Goal: Obtain resource: Obtain resource

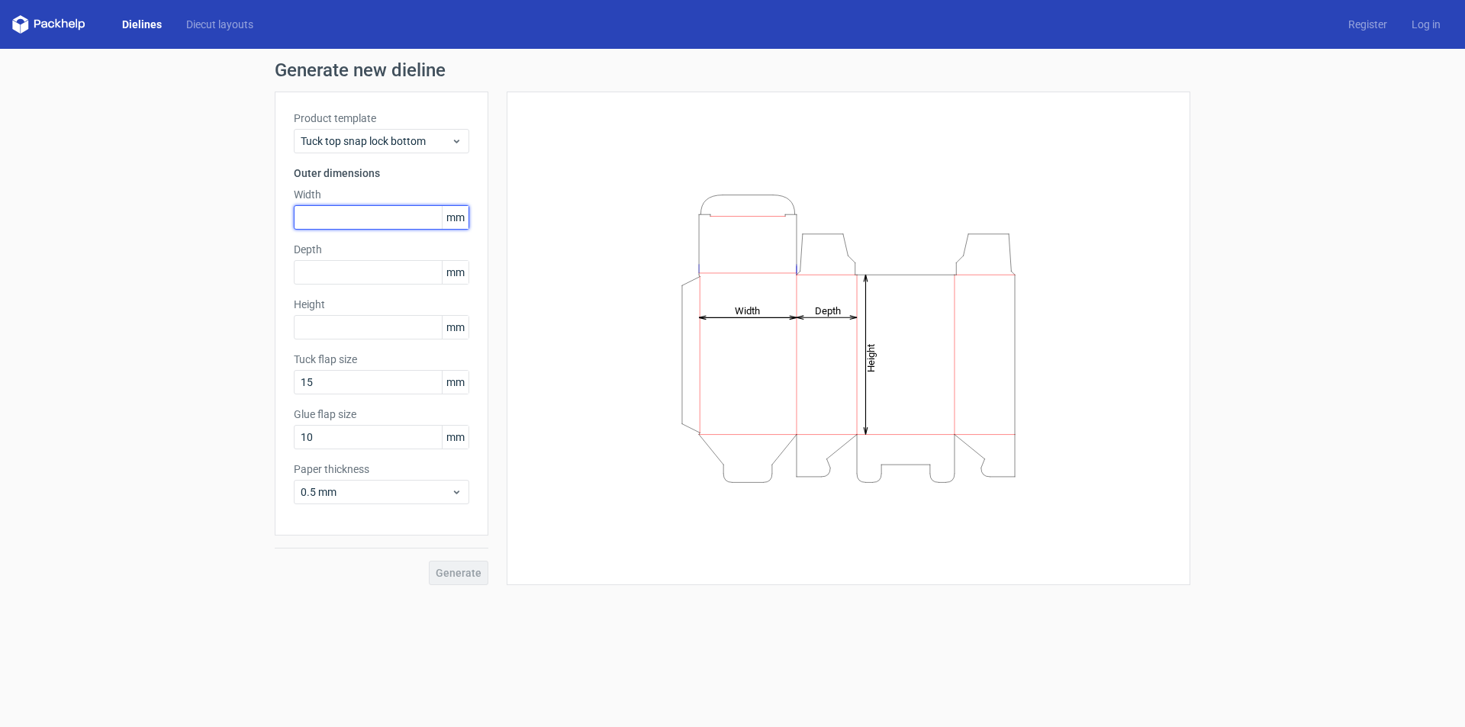
click at [341, 218] on input "text" at bounding box center [382, 217] width 176 height 24
click at [453, 136] on icon at bounding box center [456, 141] width 11 height 12
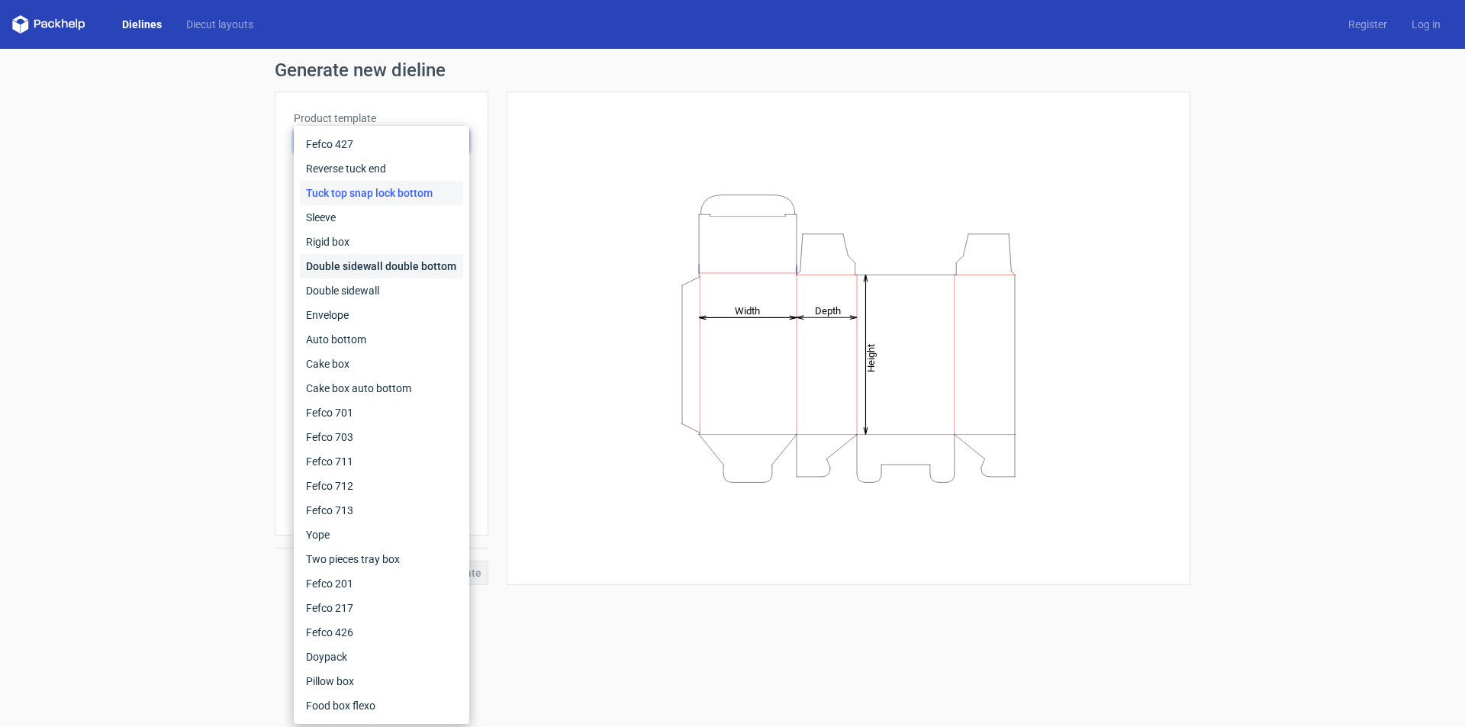
click at [392, 267] on div "Double sidewall double bottom" at bounding box center [381, 266] width 163 height 24
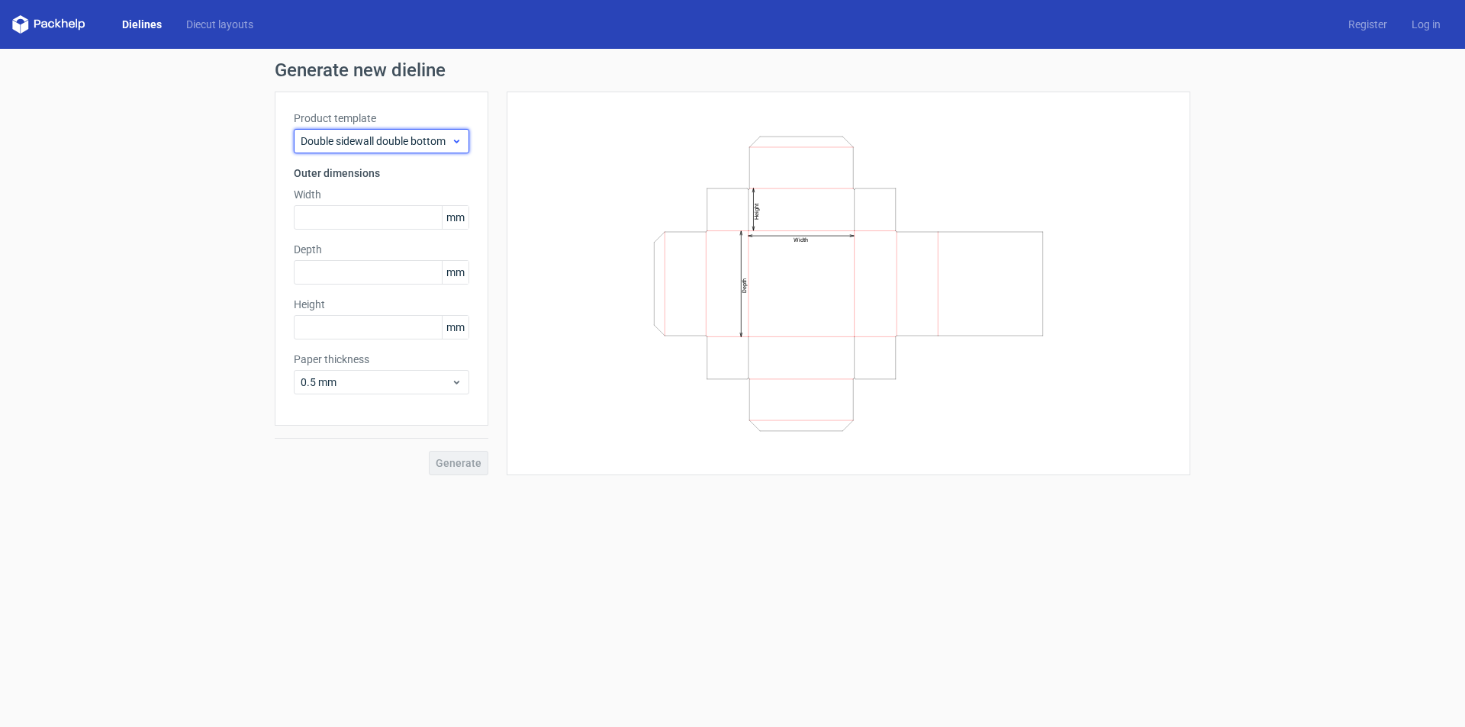
click at [456, 141] on use at bounding box center [456, 142] width 5 height 4
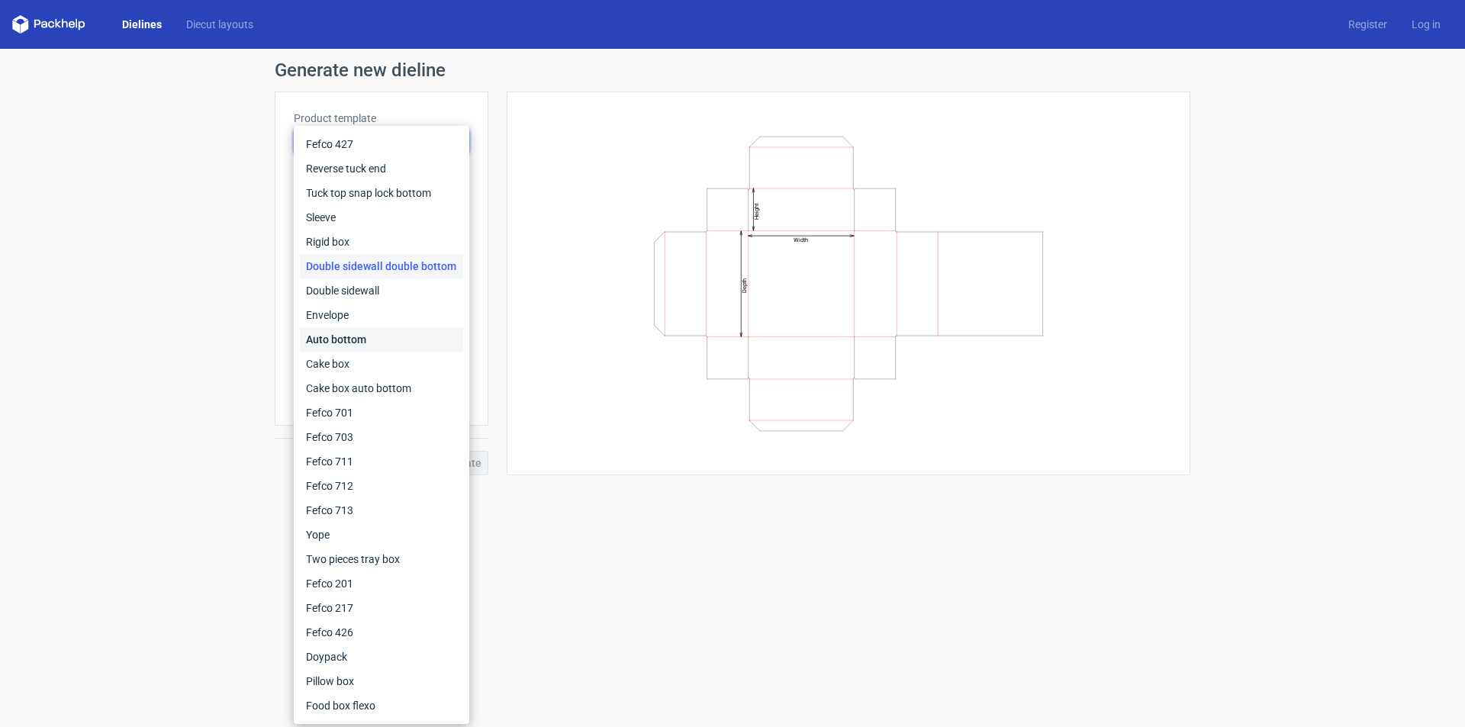
click at [341, 345] on div "Auto bottom" at bounding box center [381, 339] width 163 height 24
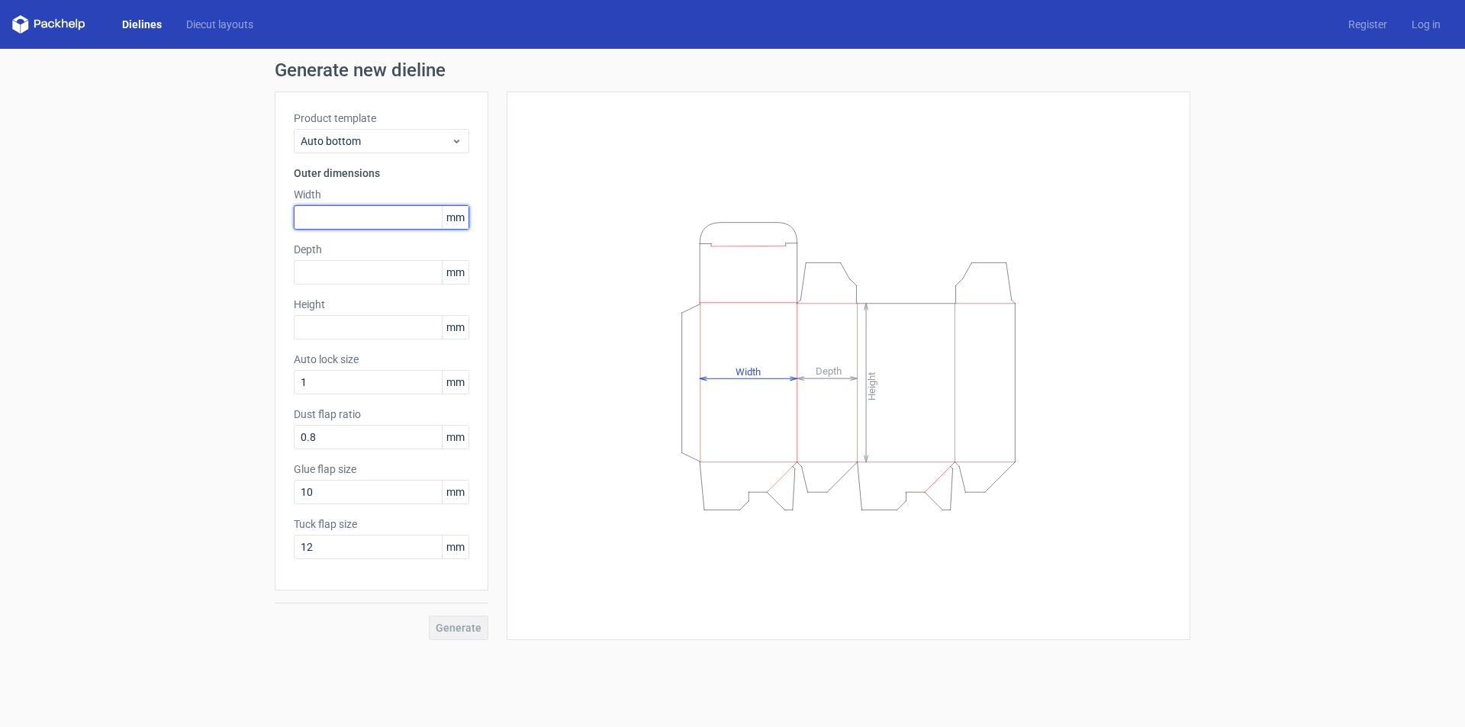
click at [329, 221] on input "text" at bounding box center [382, 217] width 176 height 24
type input "50"
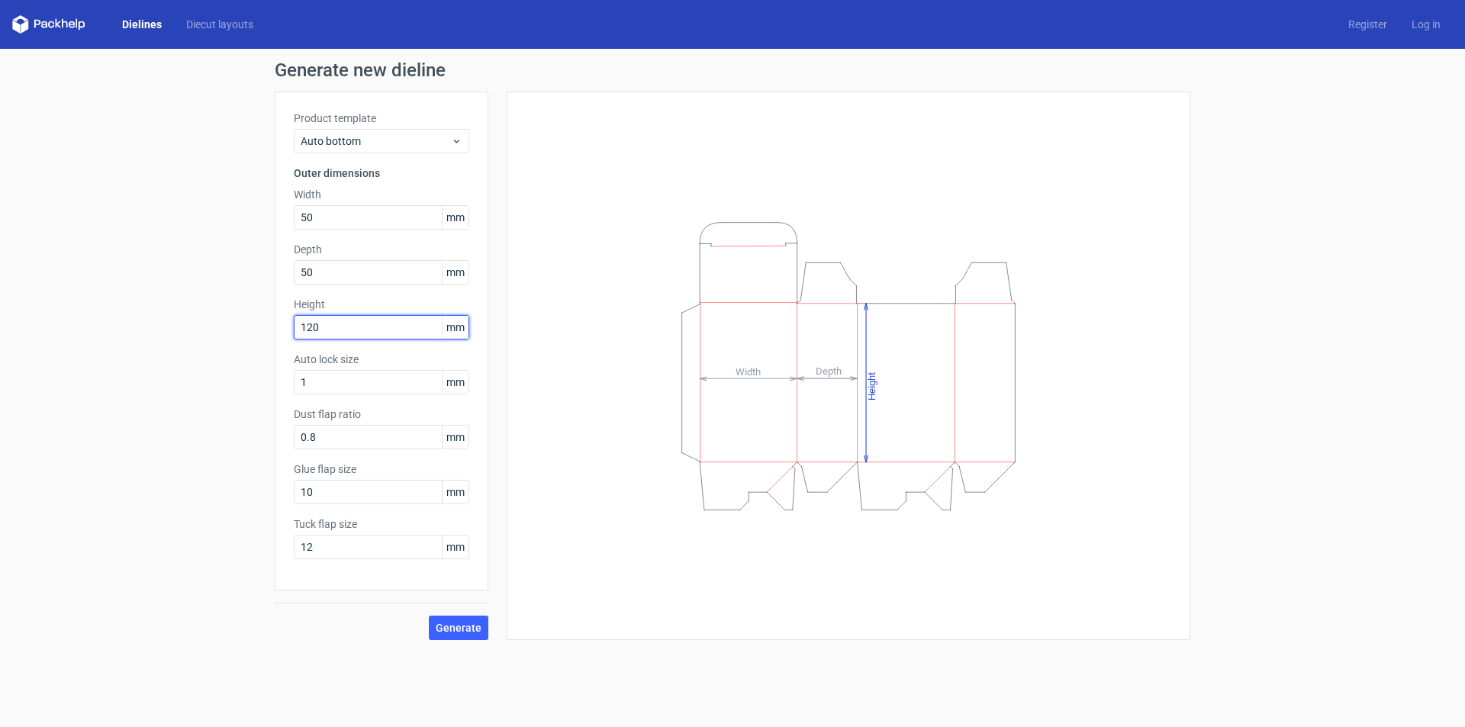
type input "120"
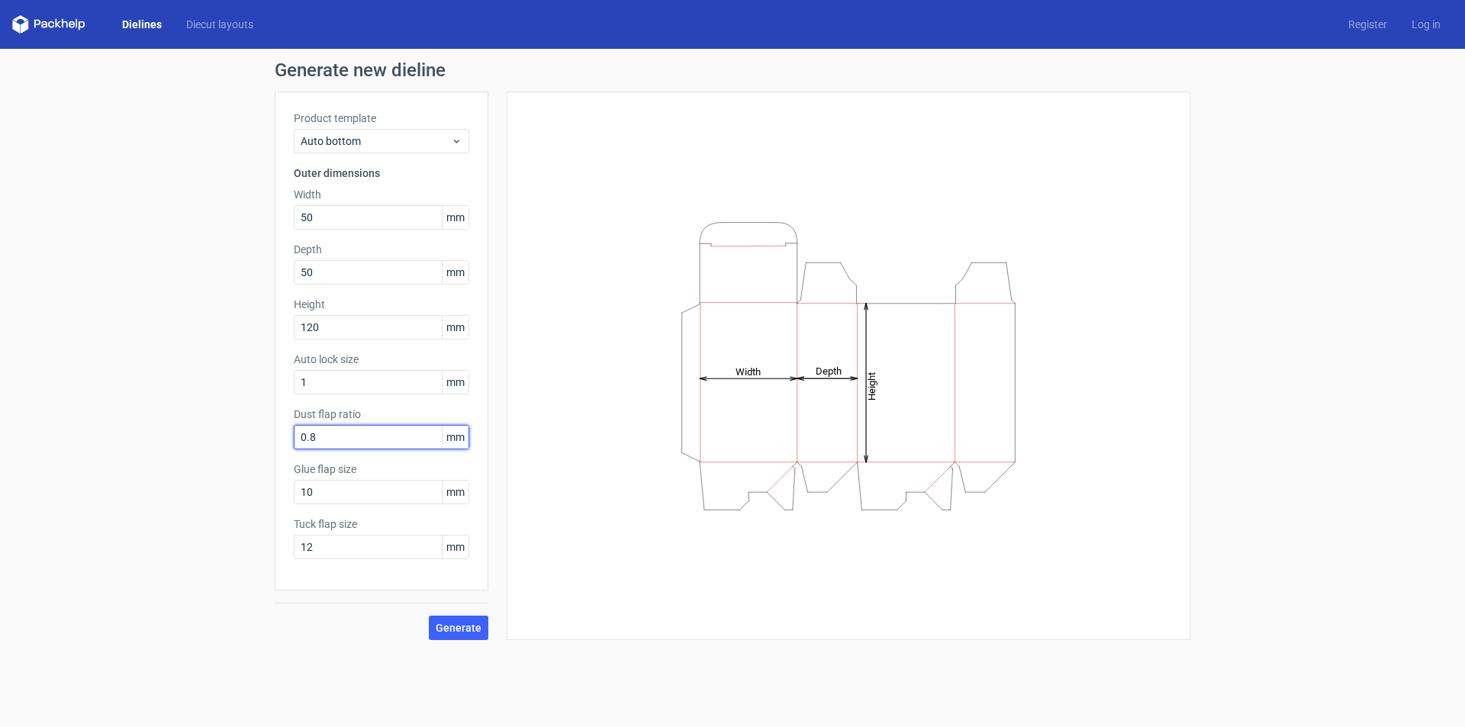
drag, startPoint x: 375, startPoint y: 437, endPoint x: 202, endPoint y: 437, distance: 173.2
click at [202, 437] on div "Generate new dieline Product template Auto bottom Outer dimensions Width 50 mm …" at bounding box center [732, 351] width 1465 height 604
click at [473, 627] on span "Generate" at bounding box center [459, 628] width 46 height 11
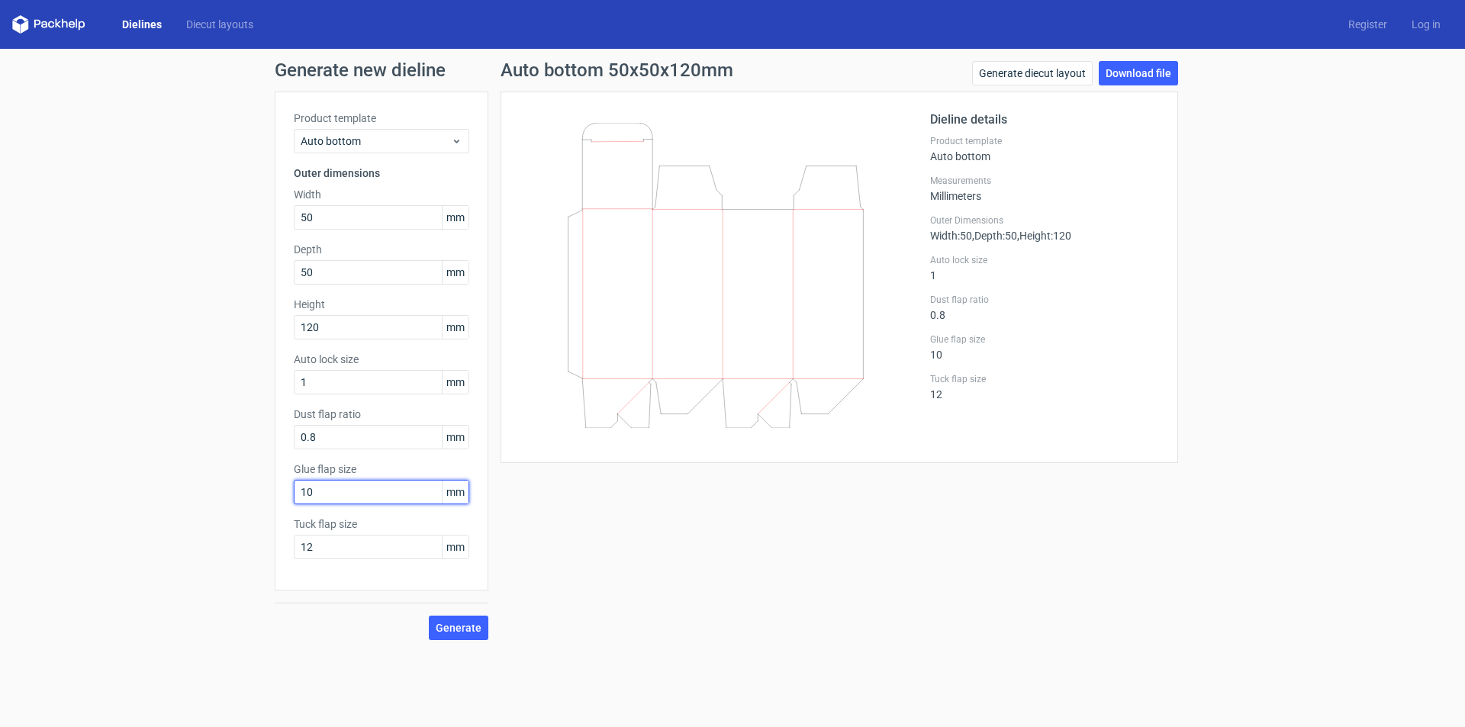
drag, startPoint x: 330, startPoint y: 488, endPoint x: 256, endPoint y: 500, distance: 75.0
click at [256, 500] on div "Generate new dieline Product template Auto bottom Outer dimensions Width 50 mm …" at bounding box center [732, 351] width 1465 height 604
click at [1126, 73] on link "Download file" at bounding box center [1138, 73] width 79 height 24
click at [1072, 71] on link "Generate diecut layout" at bounding box center [1032, 73] width 121 height 24
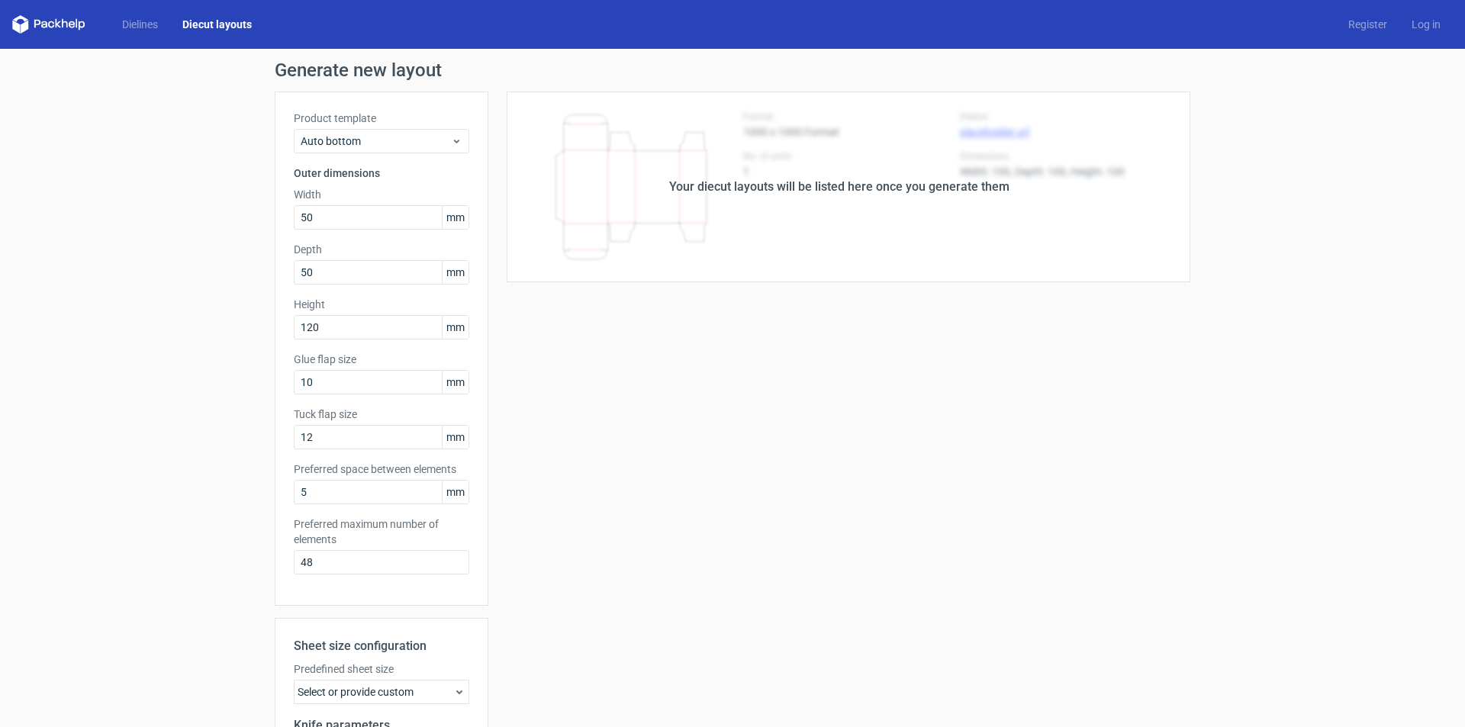
click at [881, 333] on div "Your diecut layouts will be listed here once you generate them Height Depth Wid…" at bounding box center [839, 506] width 702 height 828
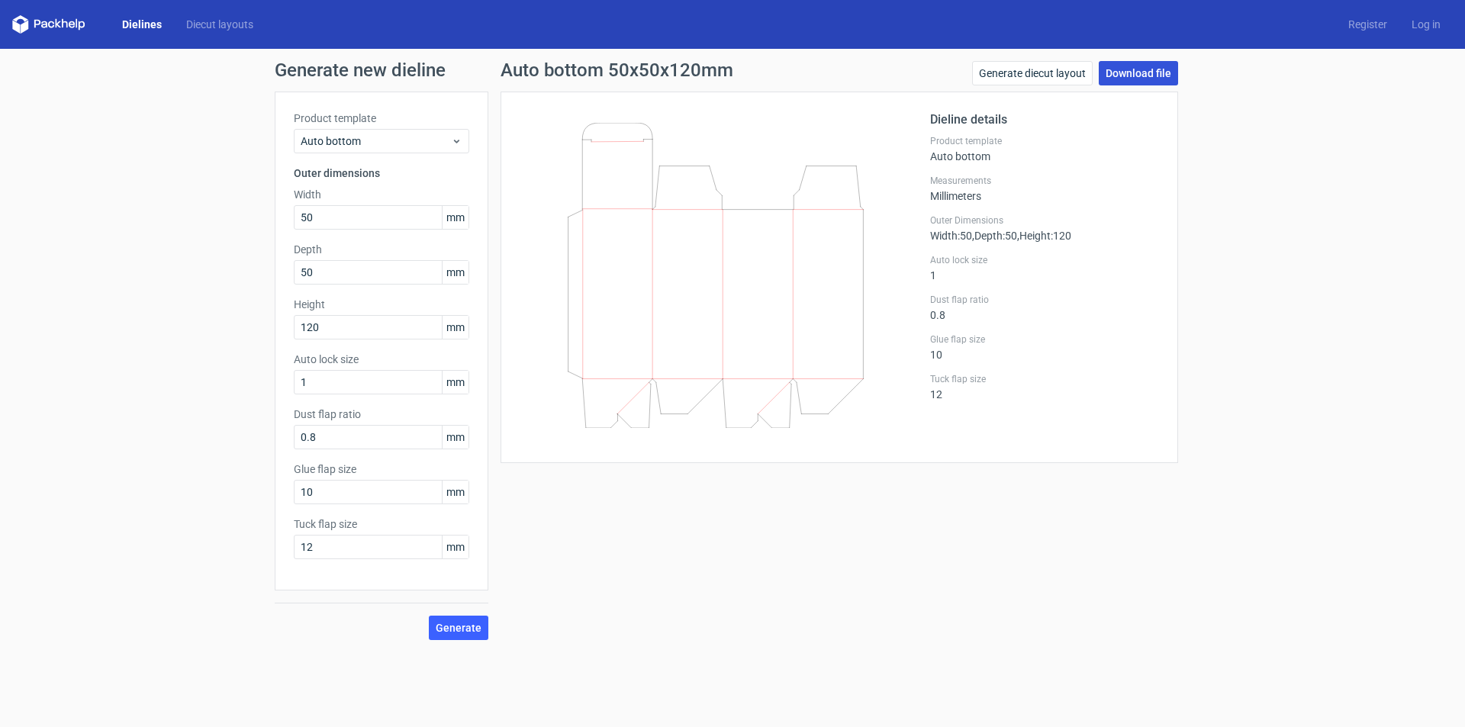
click at [1136, 69] on link "Download file" at bounding box center [1138, 73] width 79 height 24
click at [1082, 69] on link "Generate diecut layout" at bounding box center [1032, 73] width 121 height 24
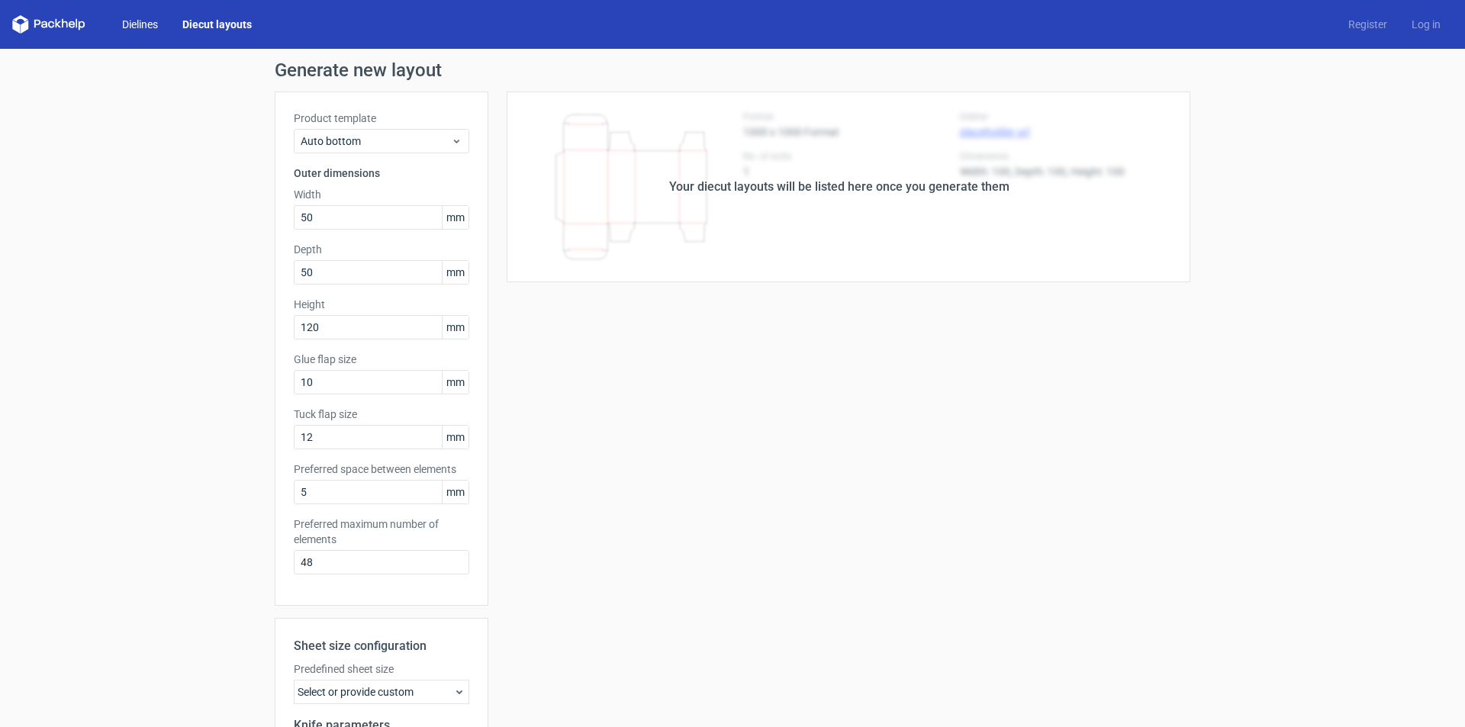
click at [147, 24] on link "Dielines" at bounding box center [140, 24] width 60 height 15
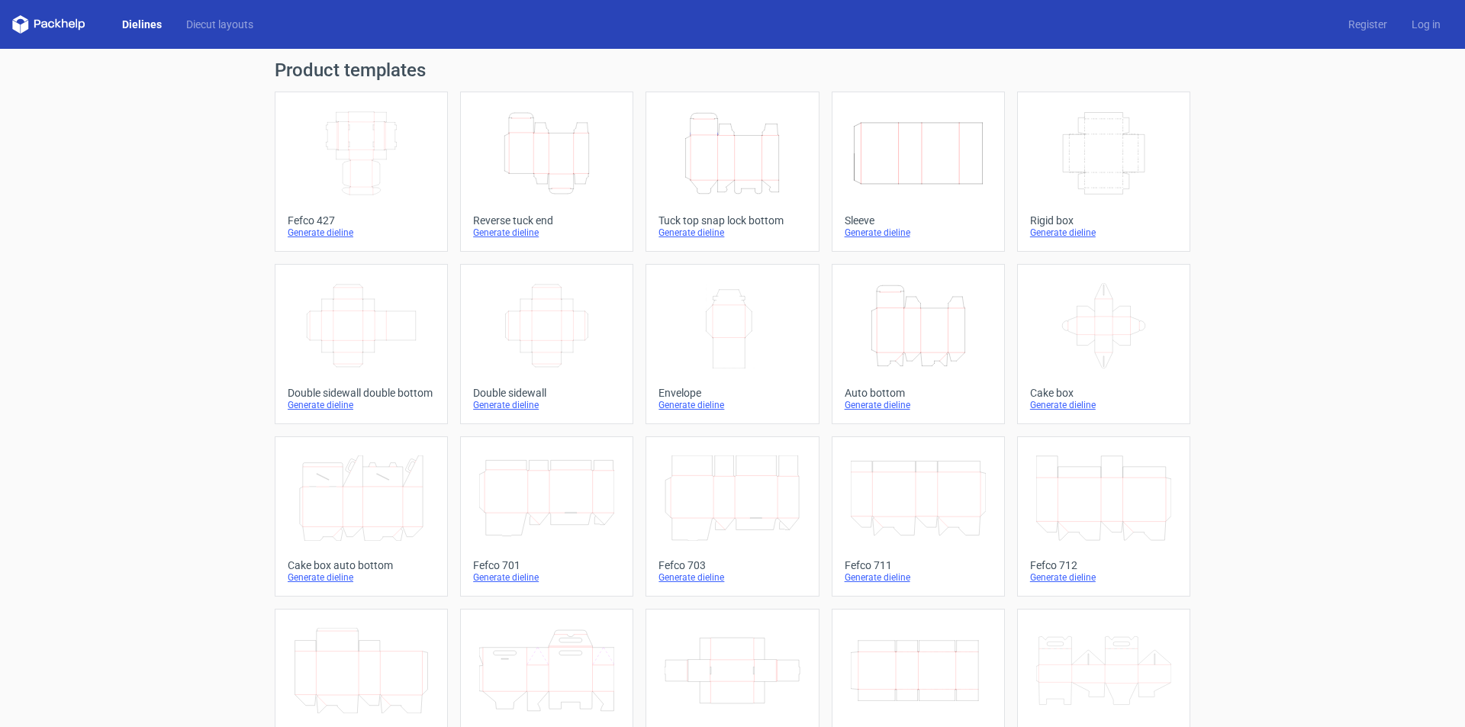
click at [946, 359] on icon "Height Depth Width" at bounding box center [918, 325] width 135 height 85
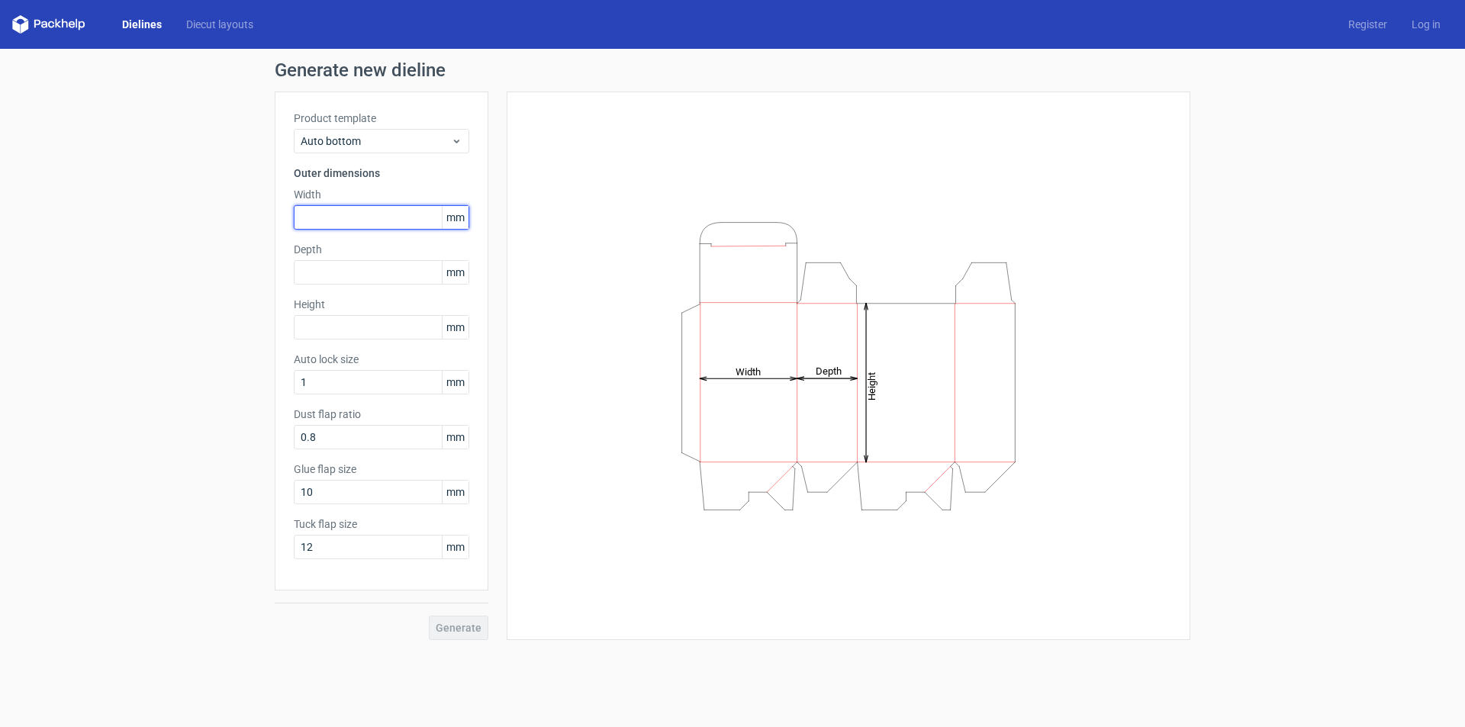
click at [322, 221] on input "text" at bounding box center [382, 217] width 176 height 24
type input "50"
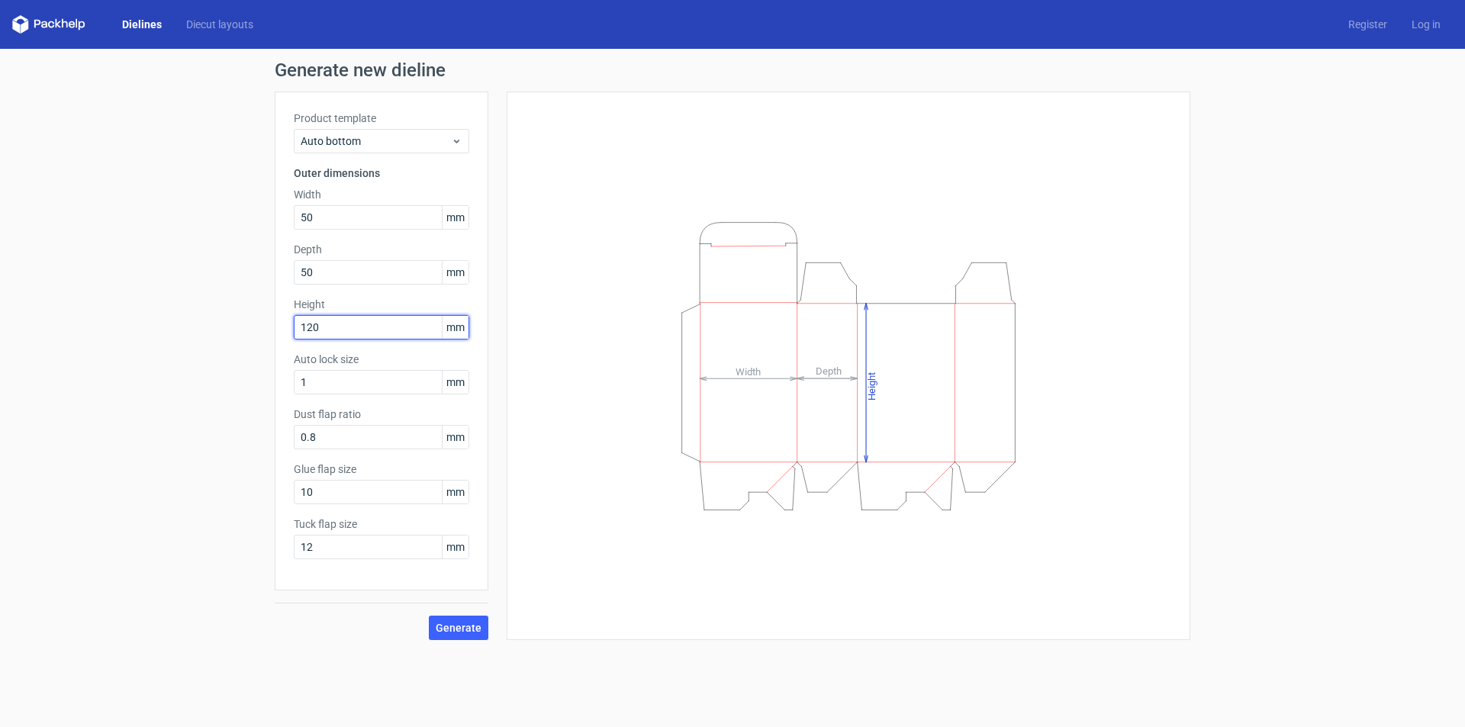
type input "120"
click at [460, 625] on span "Generate" at bounding box center [459, 628] width 46 height 11
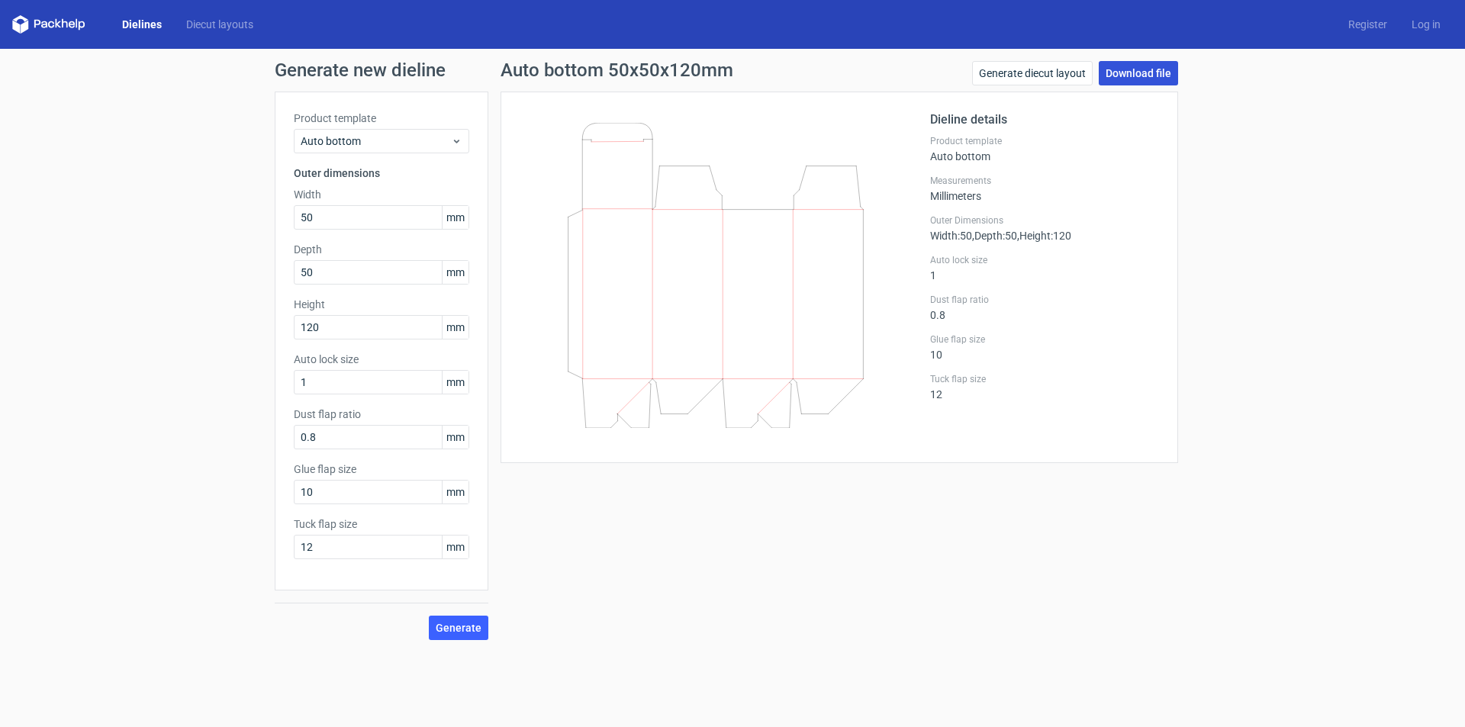
click at [1136, 73] on link "Download file" at bounding box center [1138, 73] width 79 height 24
